Goal: Share content

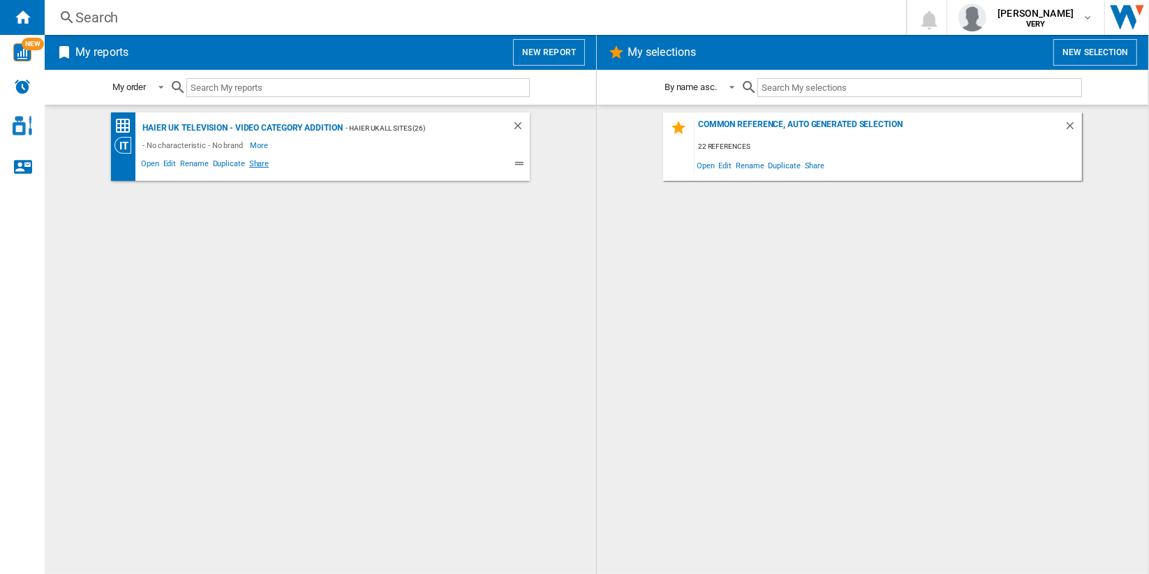
click at [254, 161] on span "Share" at bounding box center [259, 165] width 24 height 17
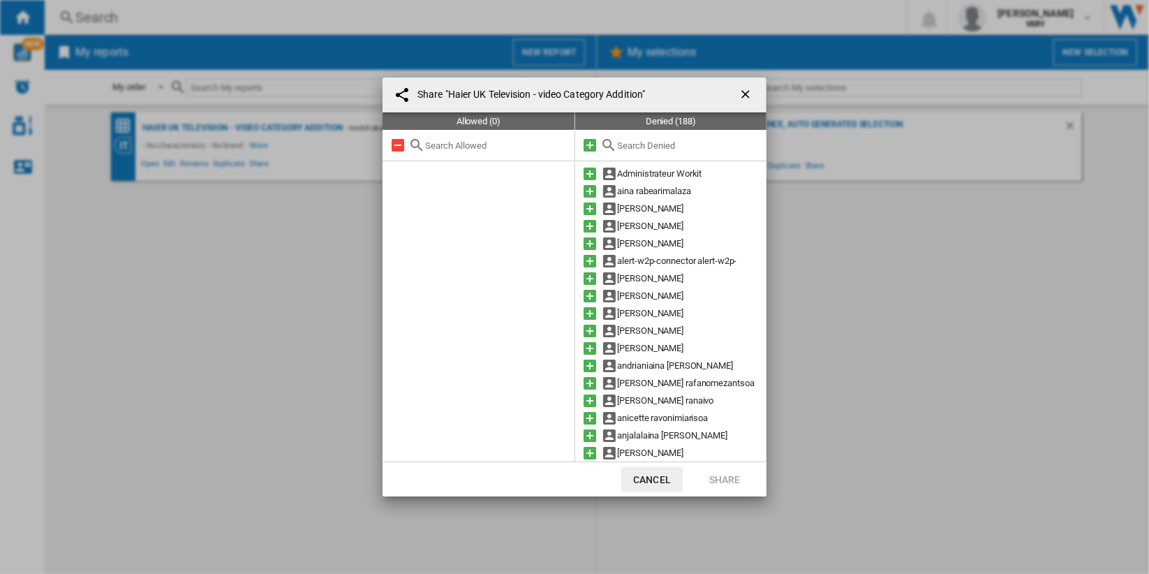
click at [670, 154] on div at bounding box center [671, 145] width 192 height 31
click at [670, 143] on input "text" at bounding box center [689, 145] width 142 height 10
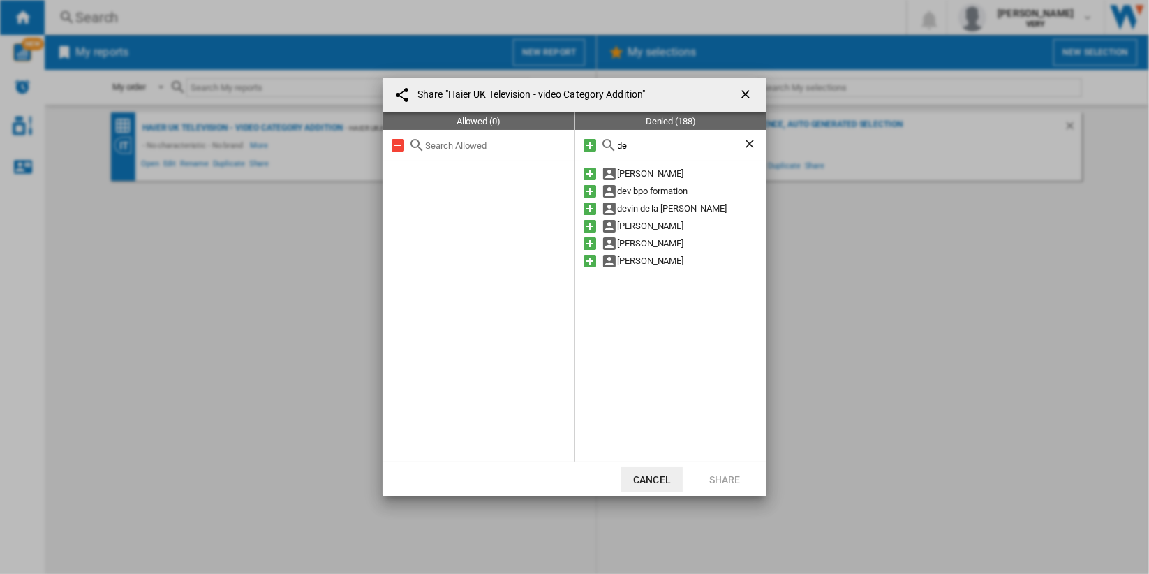
type input "de"
click at [745, 90] on ng-md-icon "getI18NText('BUTTONS.CLOSE_DIALOG')" at bounding box center [747, 95] width 17 height 17
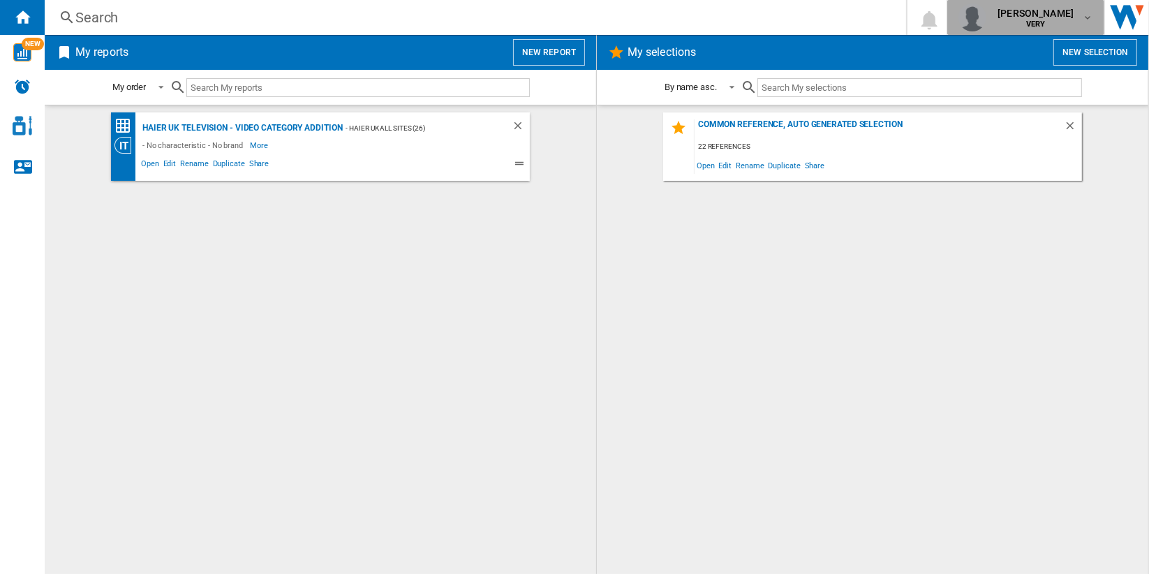
click at [1057, 16] on span "[PERSON_NAME]" at bounding box center [1036, 13] width 76 height 14
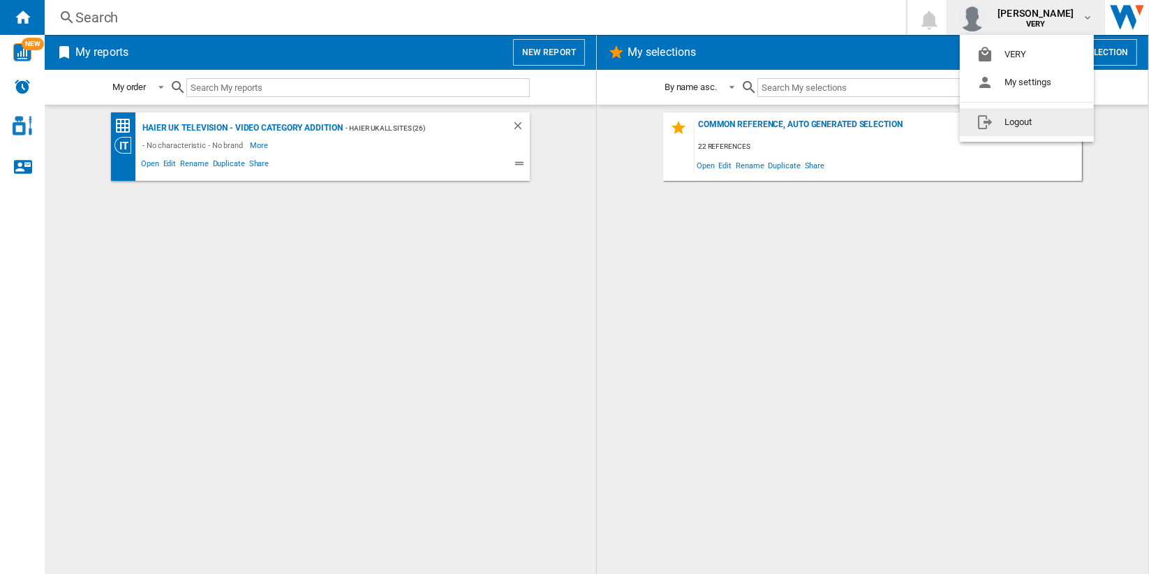
click at [1044, 112] on button "Logout" at bounding box center [1027, 122] width 134 height 28
